Goal: Navigation & Orientation: Find specific page/section

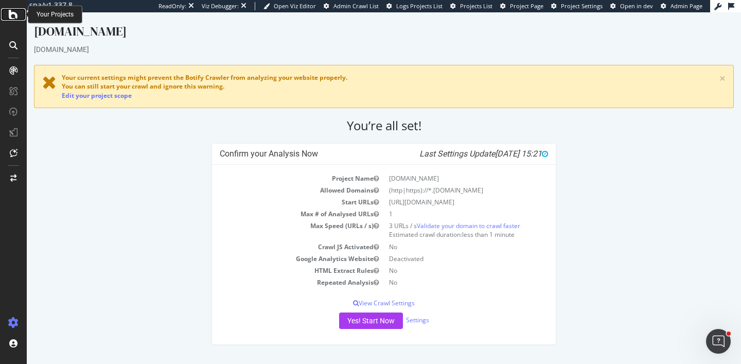
click at [12, 15] on icon at bounding box center [13, 14] width 9 height 12
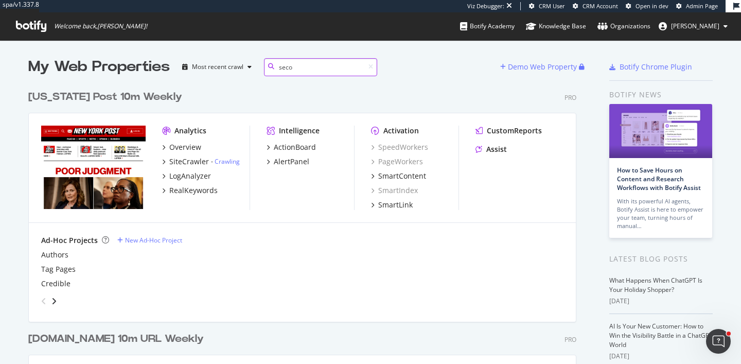
type input "secon"
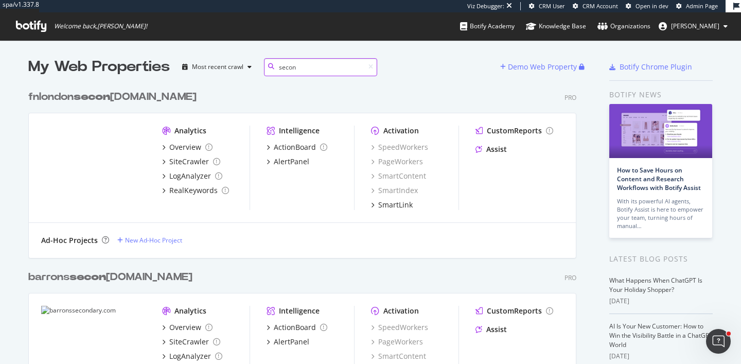
click at [290, 63] on input "secon" at bounding box center [320, 67] width 113 height 18
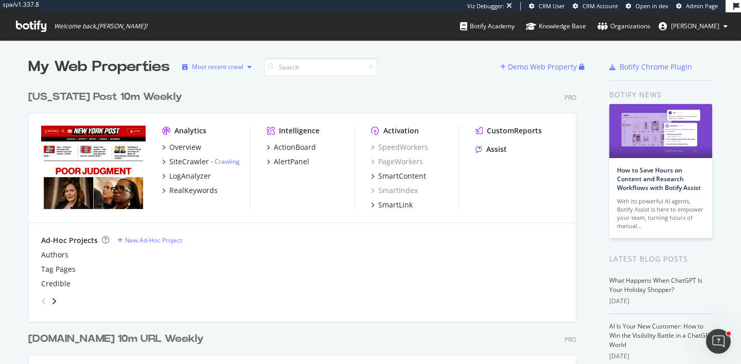
click at [237, 59] on div "Most recent crawl" at bounding box center [217, 66] width 78 height 15
click at [226, 95] on div "Alphabetical order" at bounding box center [225, 101] width 83 height 13
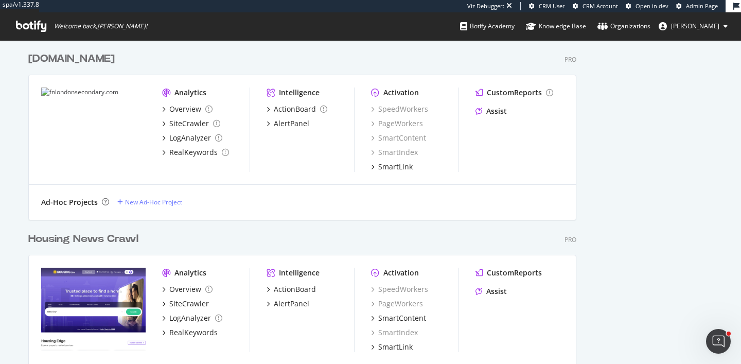
scroll to position [4277, 556]
